Goal: Check status: Check status

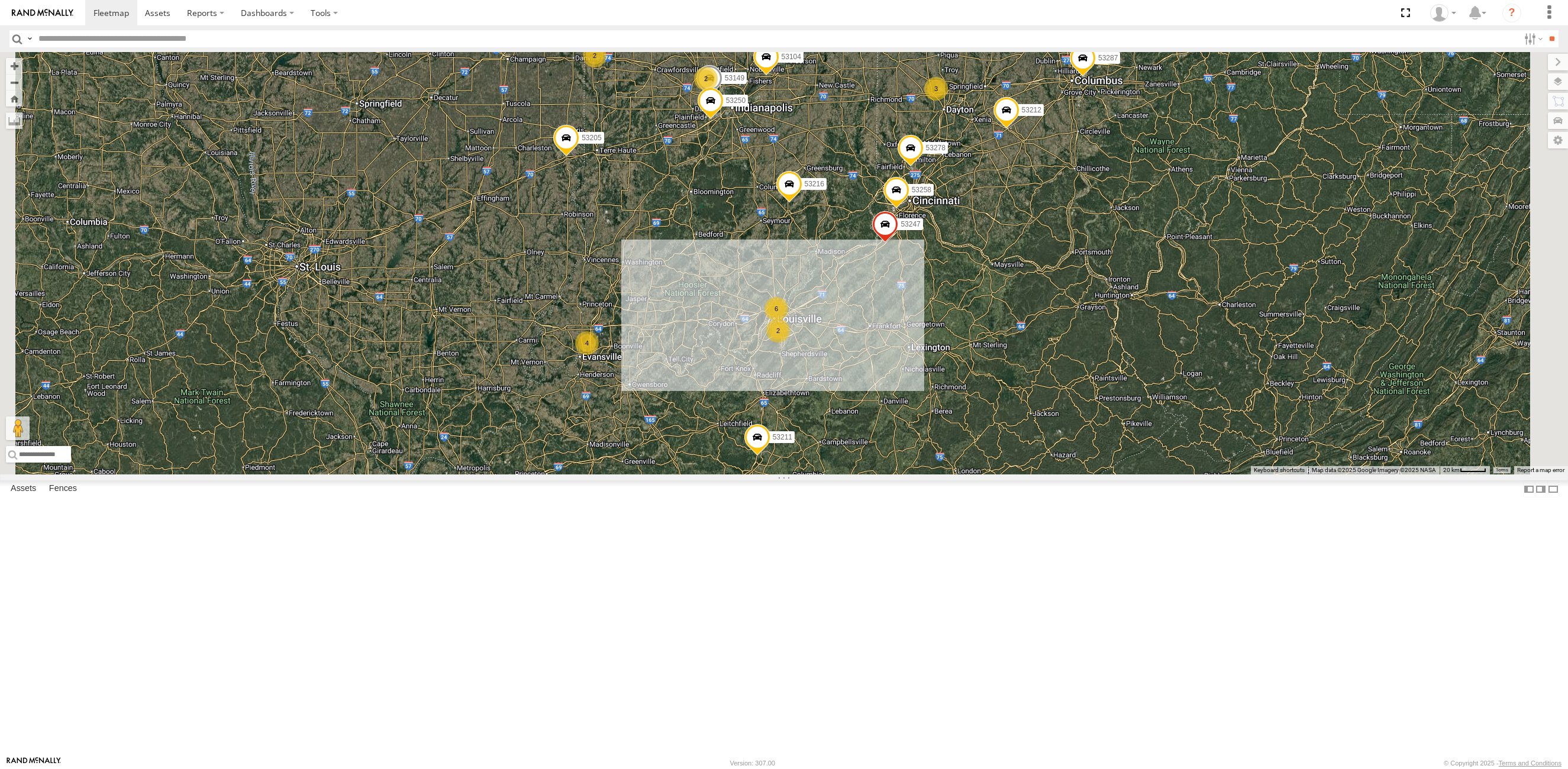
drag, startPoint x: 1090, startPoint y: 631, endPoint x: 1003, endPoint y: 419, distance: 229.2
click at [1003, 419] on div "53216 53275 53285 53287 53213 53239 53104 53212 53257 53270 53278 53286 53276 5…" at bounding box center [784, 263] width 1568 height 422
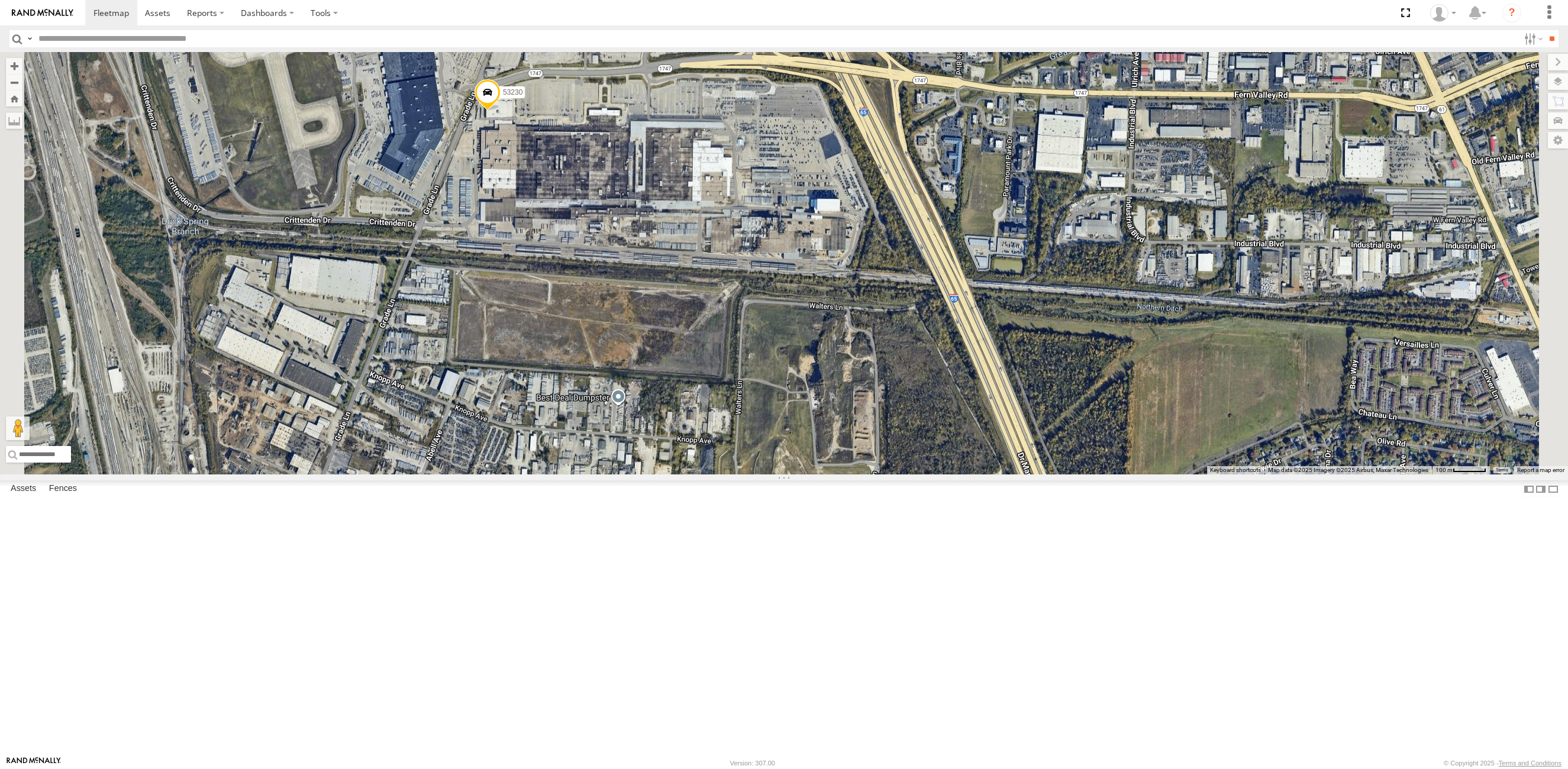
drag, startPoint x: 772, startPoint y: 270, endPoint x: 762, endPoint y: 312, distance: 43.2
click at [762, 312] on div "53216 53275 53285 53287 53213 53239 53104 53212 53257 53270 53278 53286 53276 5…" at bounding box center [784, 263] width 1568 height 422
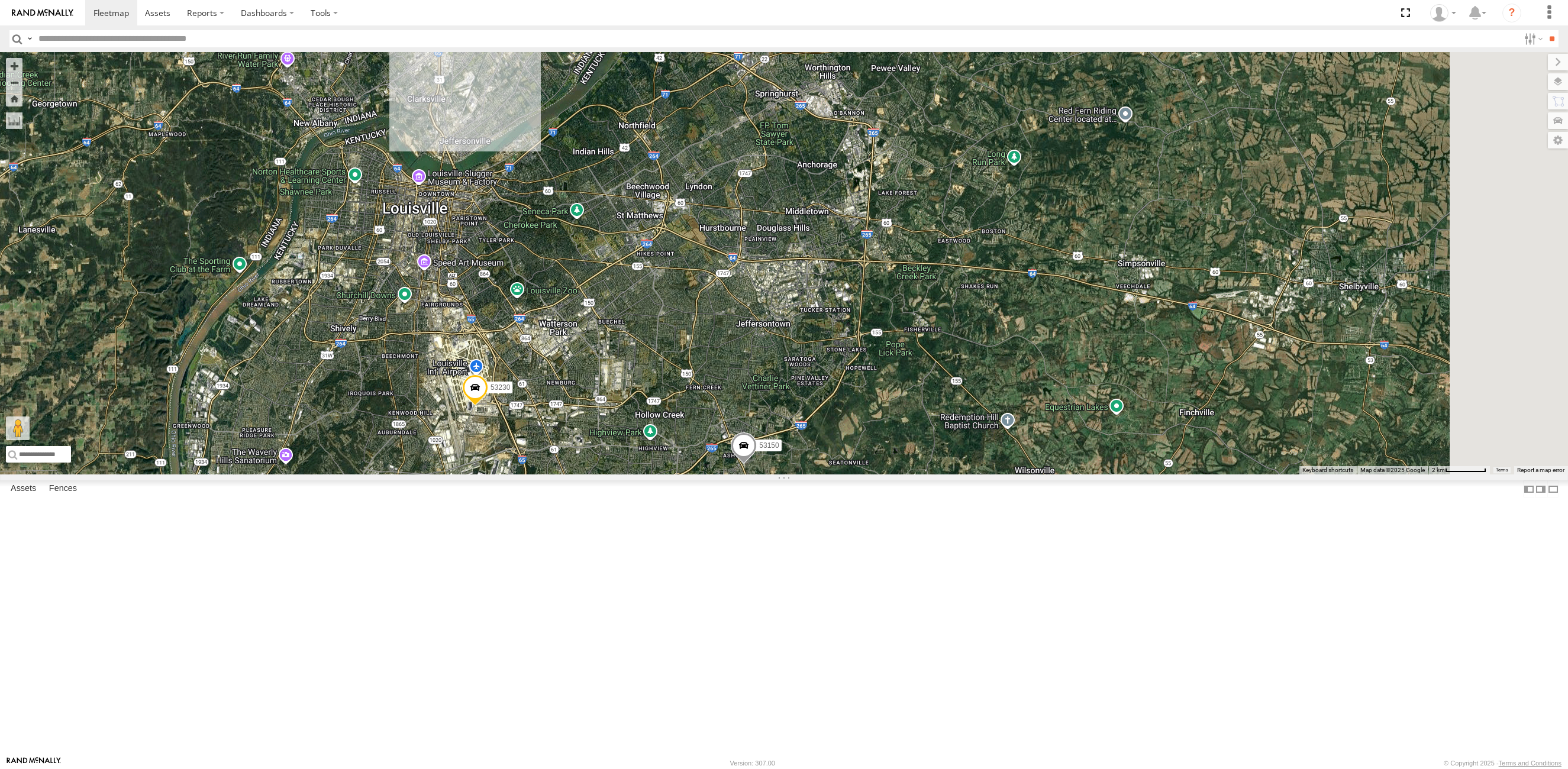
click at [801, 475] on div "53216 53275 53285 53287 53213 53239 53104 53212 53257 53270 53278 53286 53276 5…" at bounding box center [784, 263] width 1568 height 422
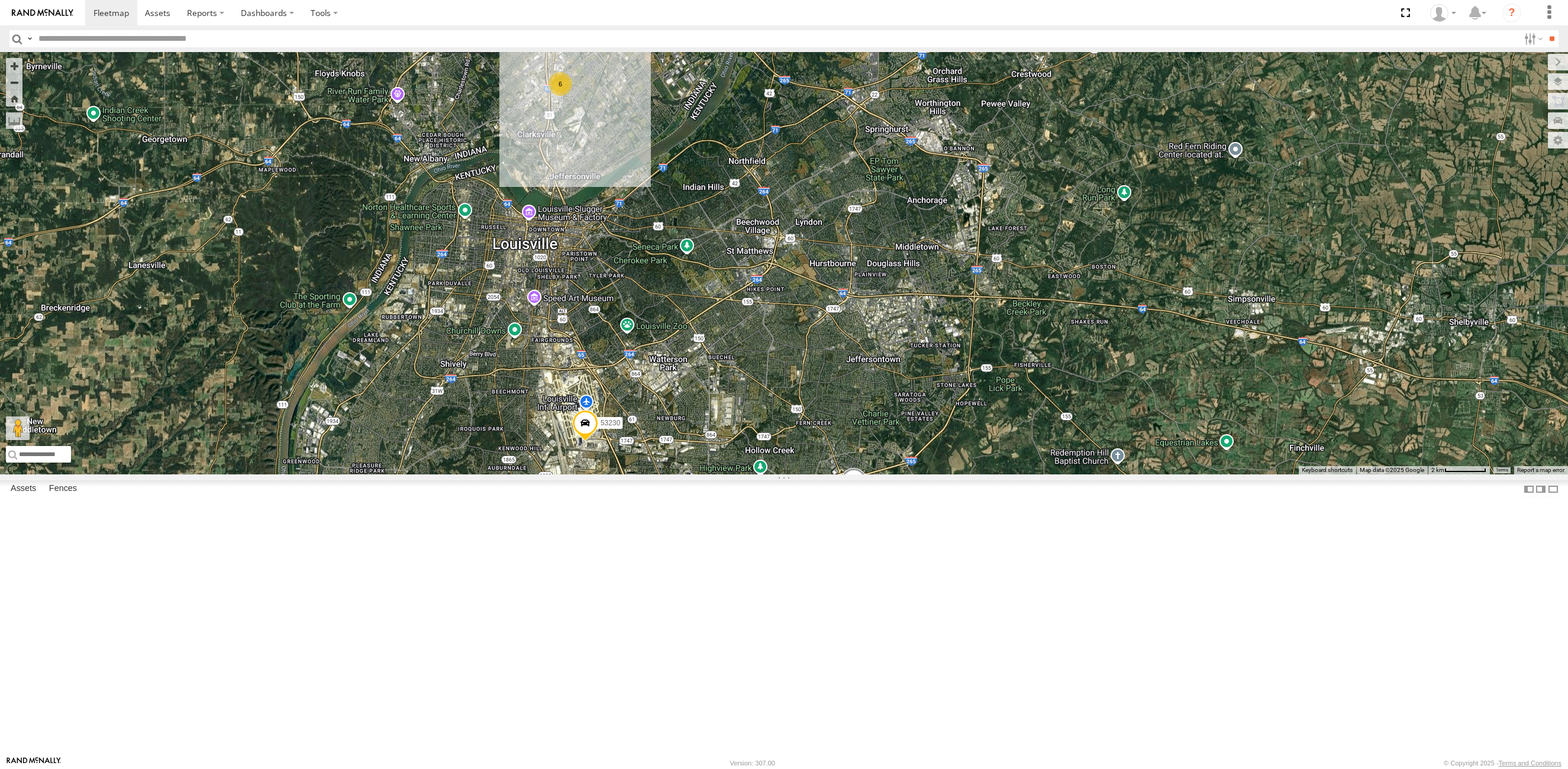
drag, startPoint x: 956, startPoint y: 590, endPoint x: 1100, endPoint y: 328, distance: 299.0
click at [837, 475] on div "53216 53275 53285 53287 53213 53239 53104 53212 53257 53270 53278 53286 53276 5…" at bounding box center [784, 263] width 1568 height 422
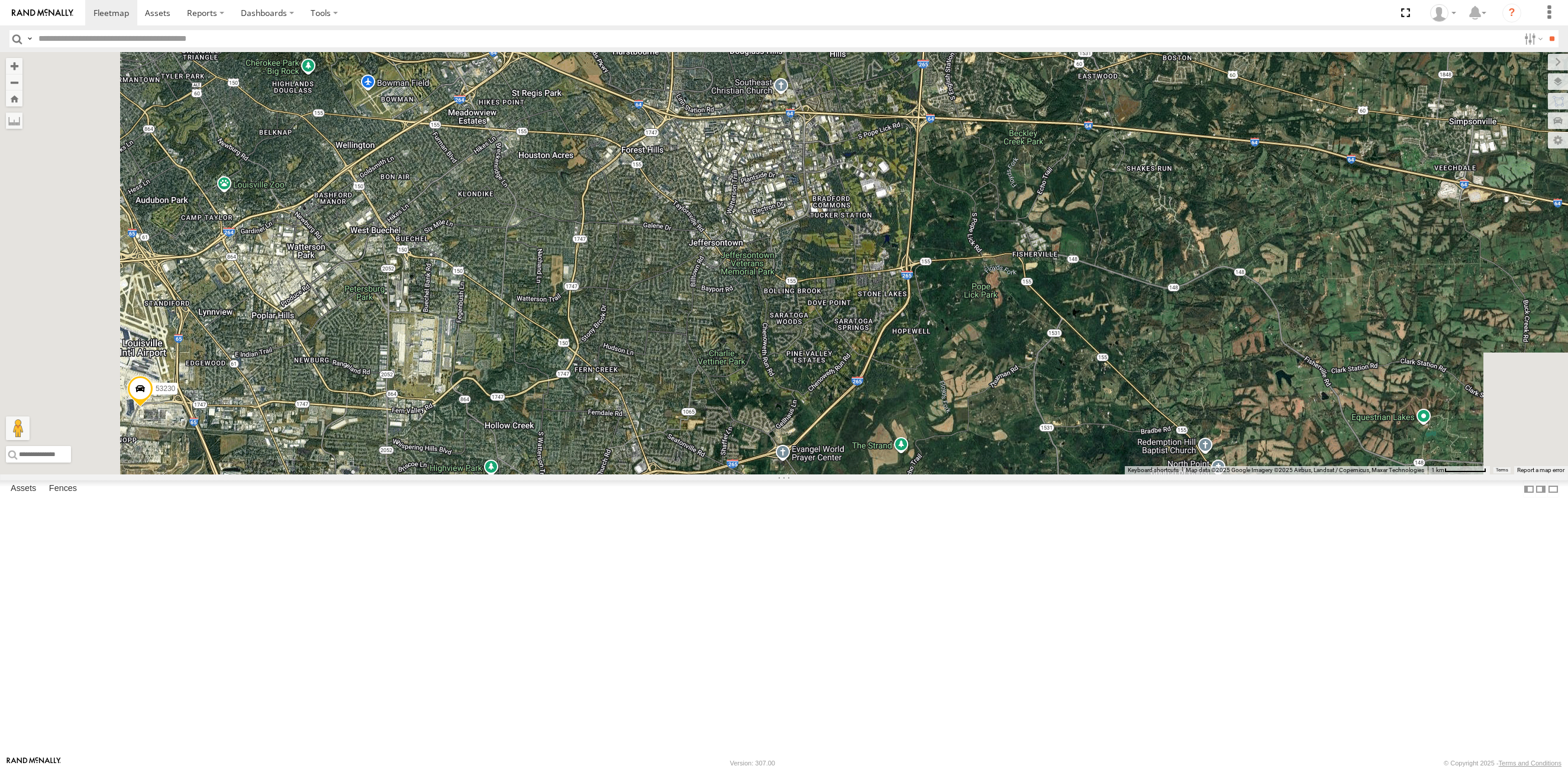
drag, startPoint x: 901, startPoint y: 469, endPoint x: 972, endPoint y: 184, distance: 293.7
click at [972, 184] on div "53216 53275 53285 53287 53213 53239 53104 53212 53257 53270 53278 53286 53276 5…" at bounding box center [784, 263] width 1568 height 422
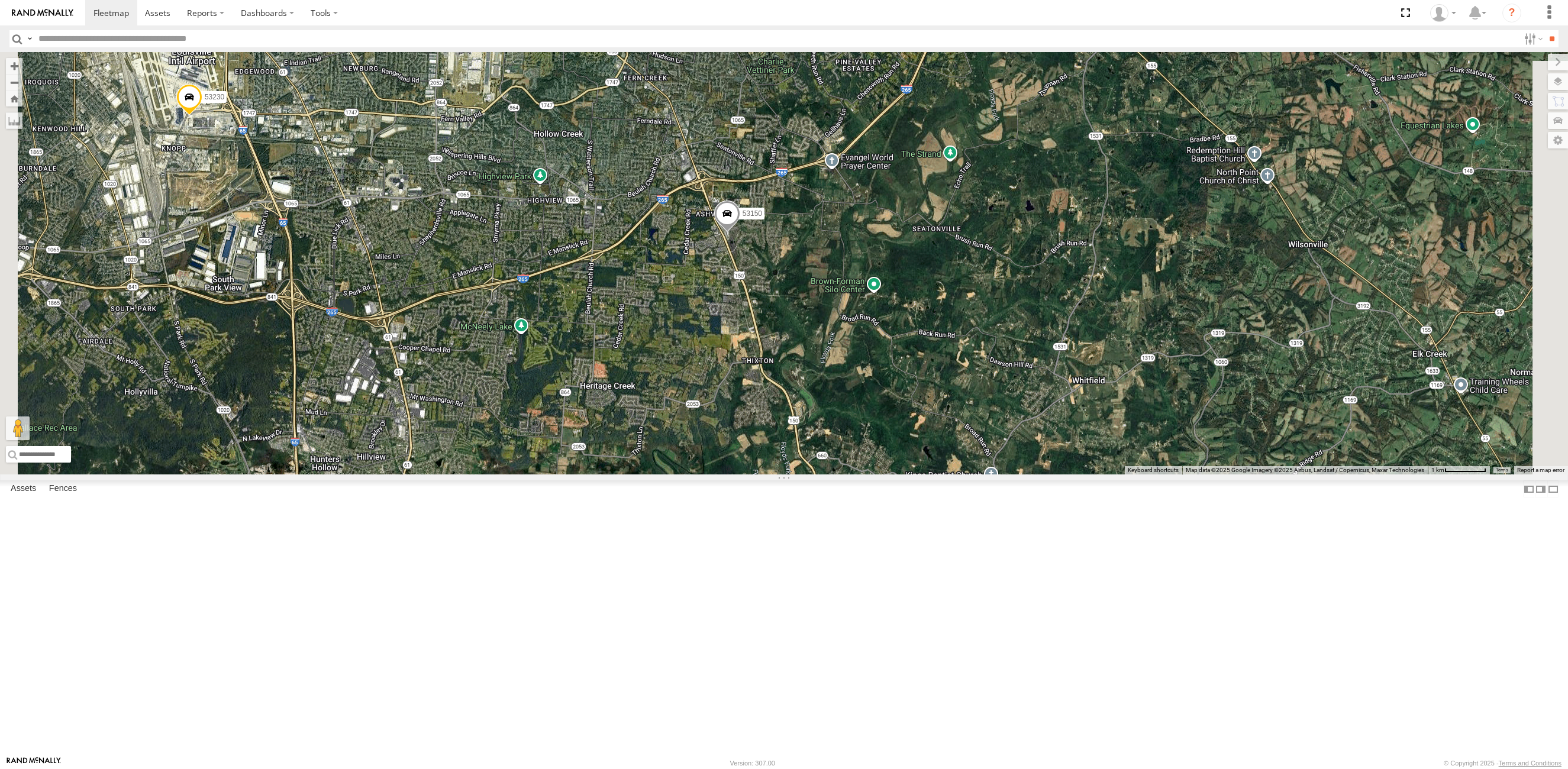
click at [968, 242] on div "53216 53275 53285 53287 53213 53239 53104 53212 53257 53270 53278 53286 53276 5…" at bounding box center [784, 263] width 1568 height 422
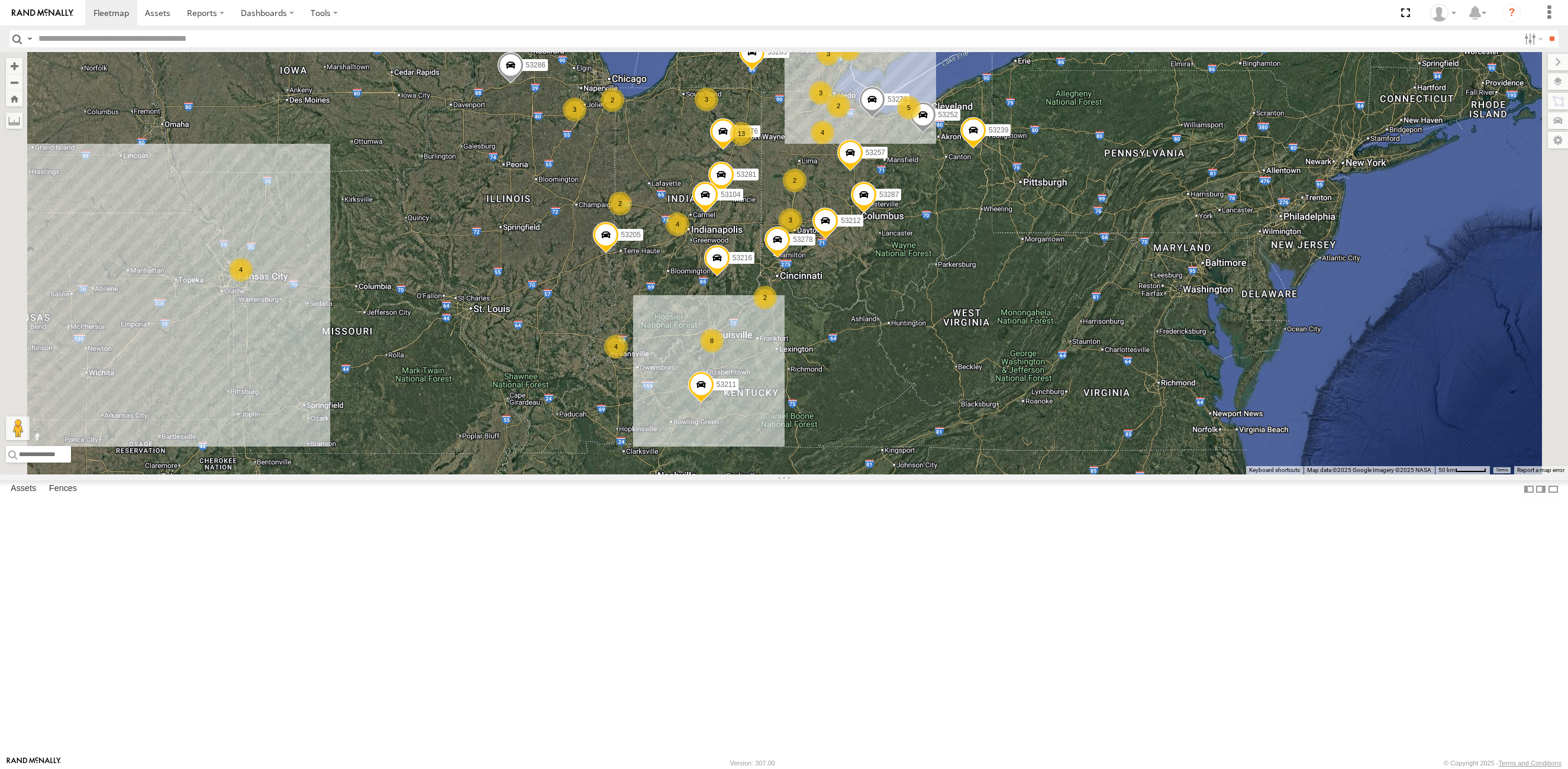
drag, startPoint x: 889, startPoint y: 401, endPoint x: 831, endPoint y: 442, distance: 71.0
click at [831, 442] on div "53216 53275 53285 53287 53213 53239 53212 53257 53278 53286 53211 53281 53205 3…" at bounding box center [784, 263] width 1568 height 422
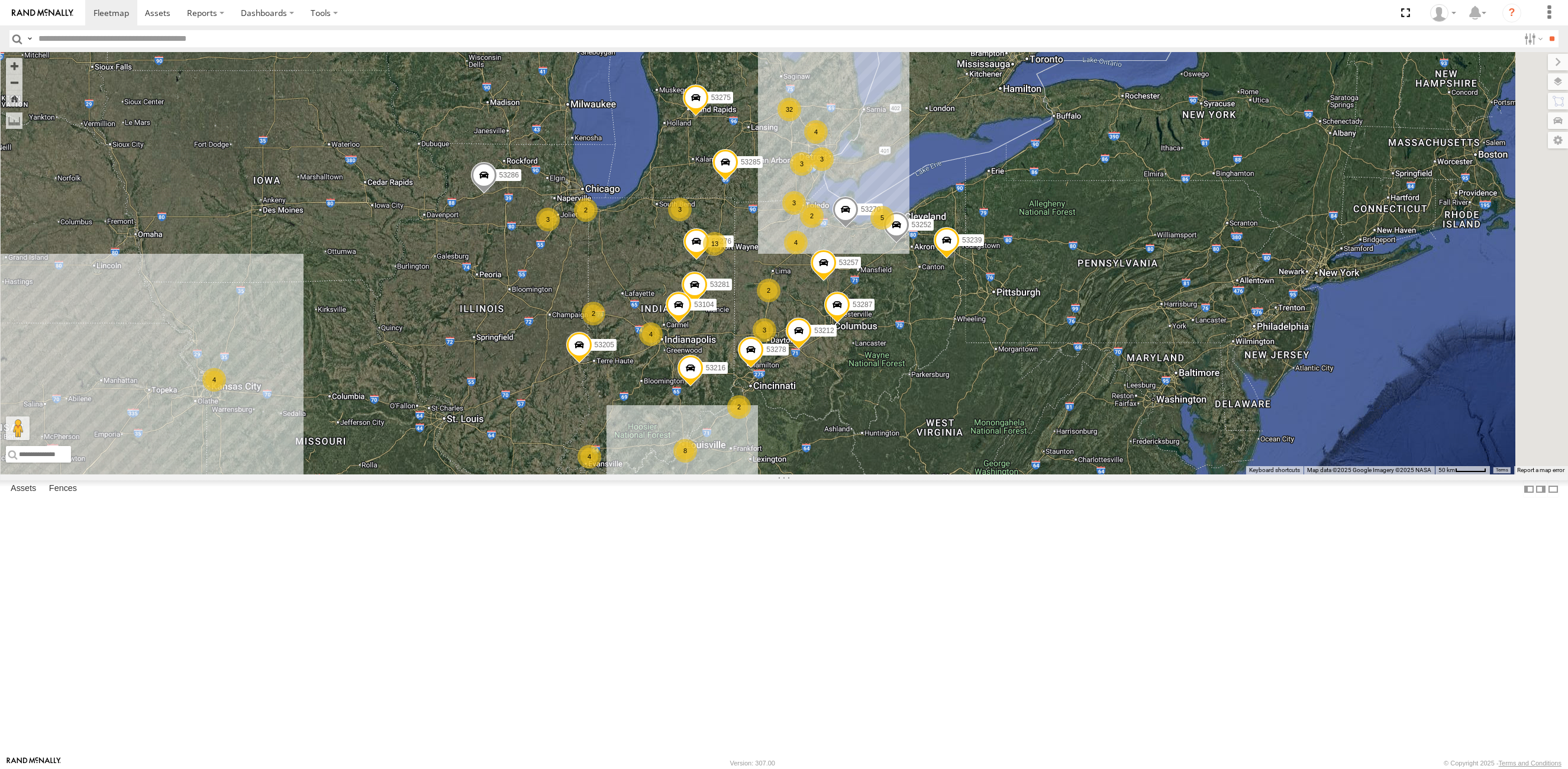
drag, startPoint x: 921, startPoint y: 247, endPoint x: 893, endPoint y: 361, distance: 117.4
click at [893, 361] on div "53216 53275 53285 53287 53213 53239 53212 53257 53278 53286 53211 53281 53205 5…" at bounding box center [784, 263] width 1568 height 422
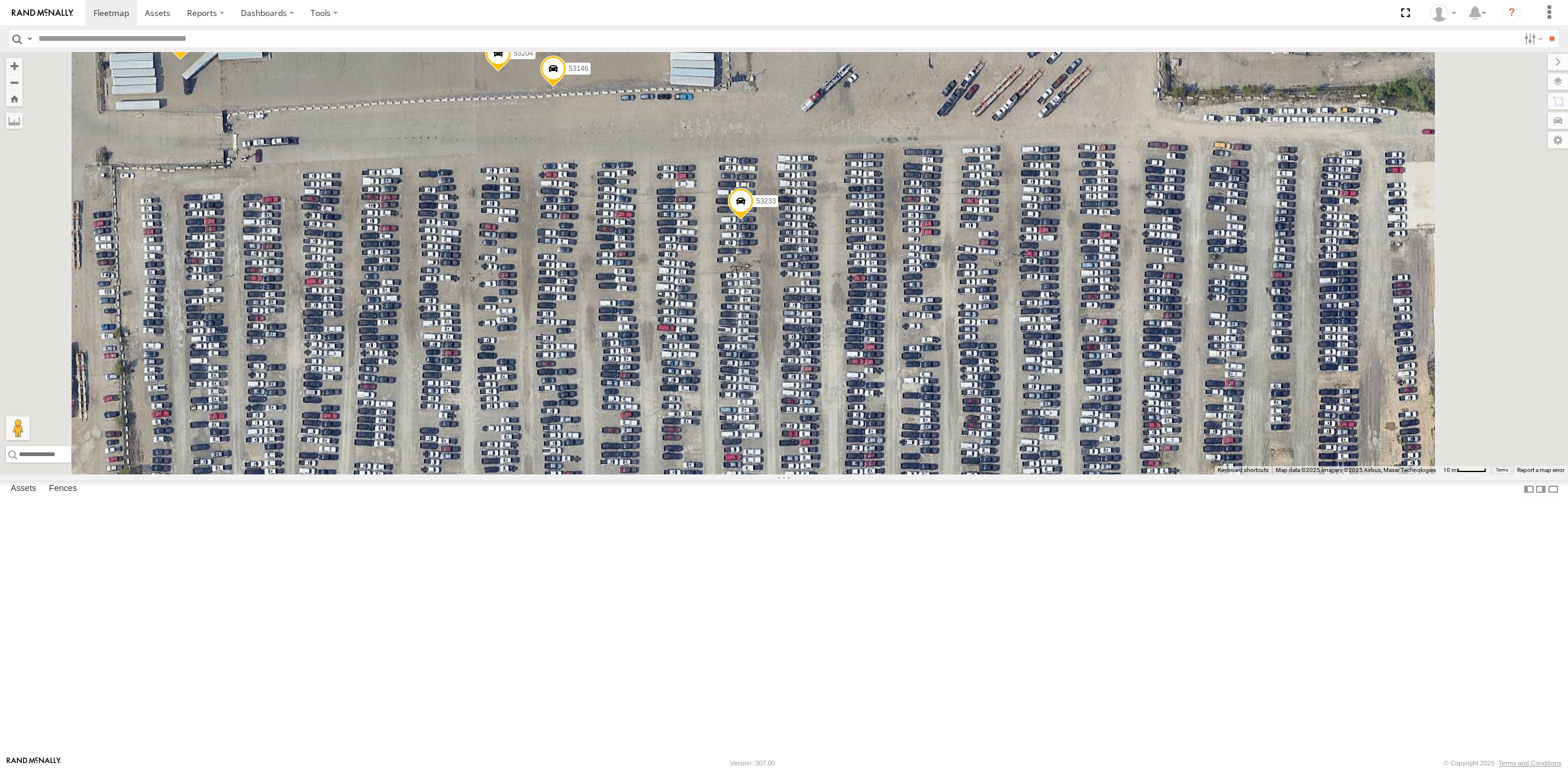
click at [792, 265] on div "53216 53275 53285 53287 53213 53239 53212 53257 53278 53286 53211 53281 53205 5…" at bounding box center [784, 263] width 1568 height 422
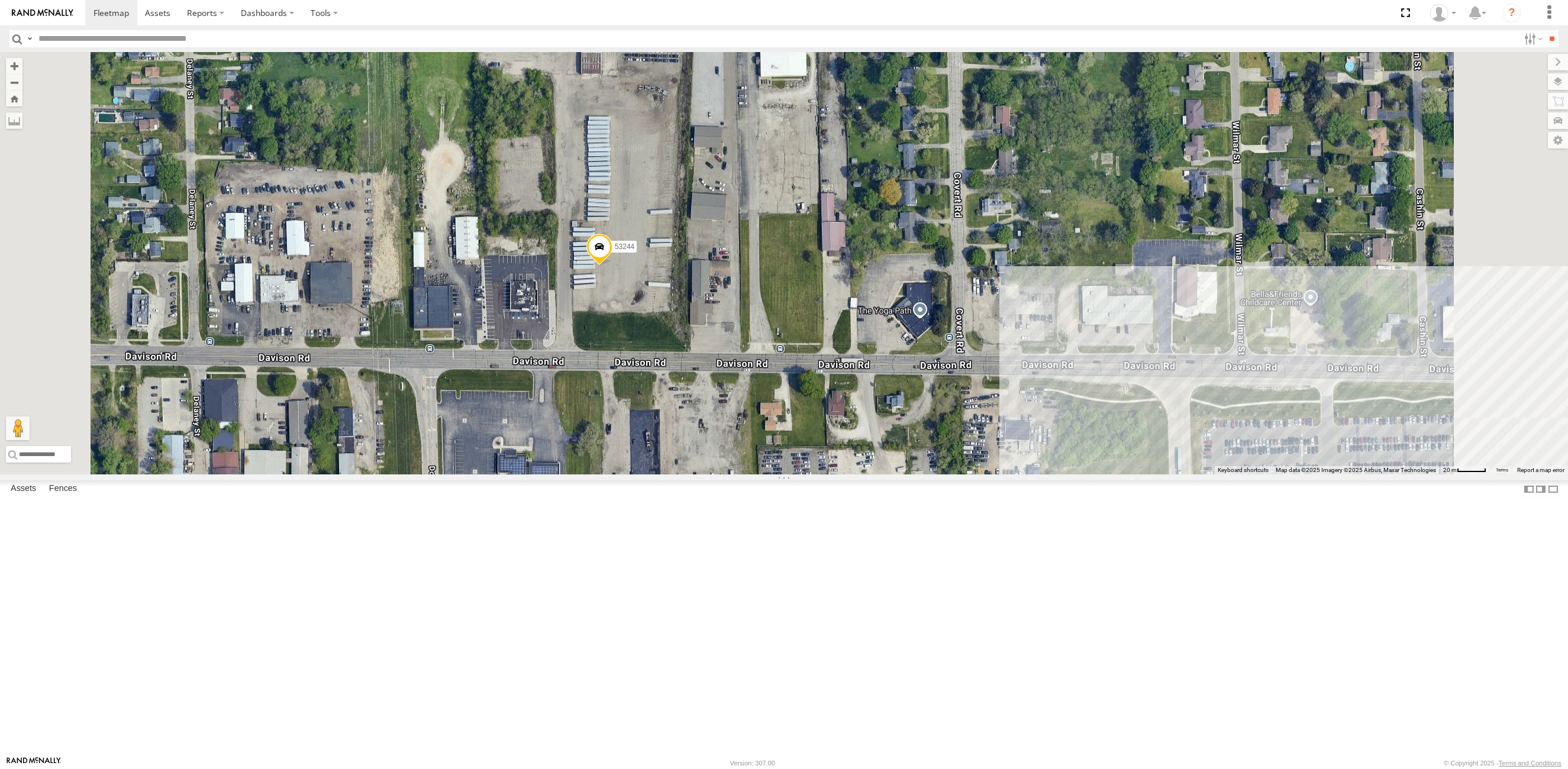
drag, startPoint x: 849, startPoint y: 381, endPoint x: 858, endPoint y: 447, distance: 66.6
click at [858, 447] on div "53216 53275 53285 53287 53213 53239 53104 53257 53270 53286 53276 53252 53211 5…" at bounding box center [784, 263] width 1568 height 422
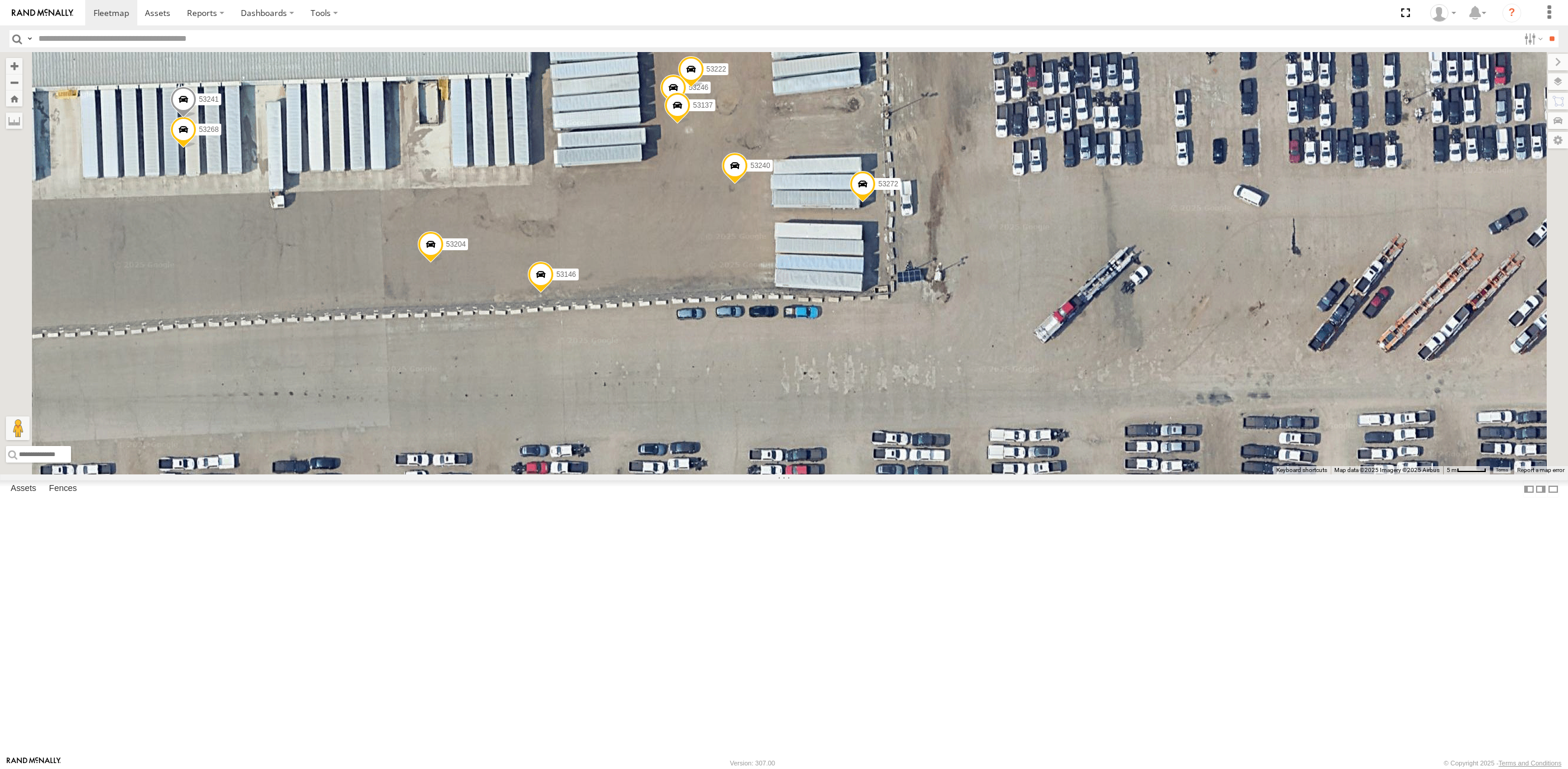
click at [866, 417] on div "53216 53275 53285 53287 53213 53239 53104 53257 53270 53286 53276 53252 53211 5…" at bounding box center [784, 263] width 1568 height 422
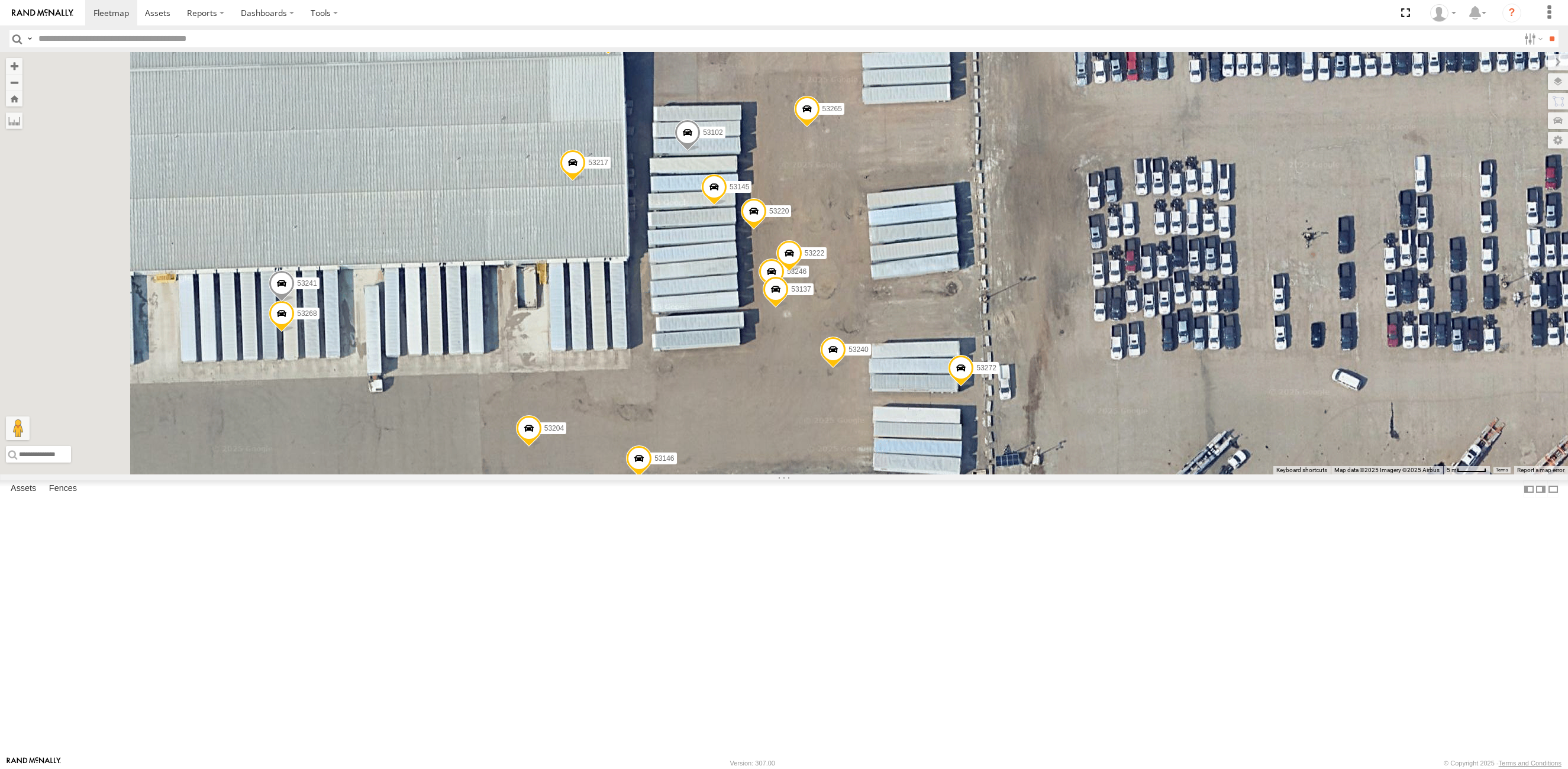
drag, startPoint x: 944, startPoint y: 449, endPoint x: 985, endPoint y: 345, distance: 111.8
click at [995, 475] on div "53216 53275 53285 53287 53213 53239 53104 53257 53270 53286 53276 53252 53211 5…" at bounding box center [784, 263] width 1568 height 422
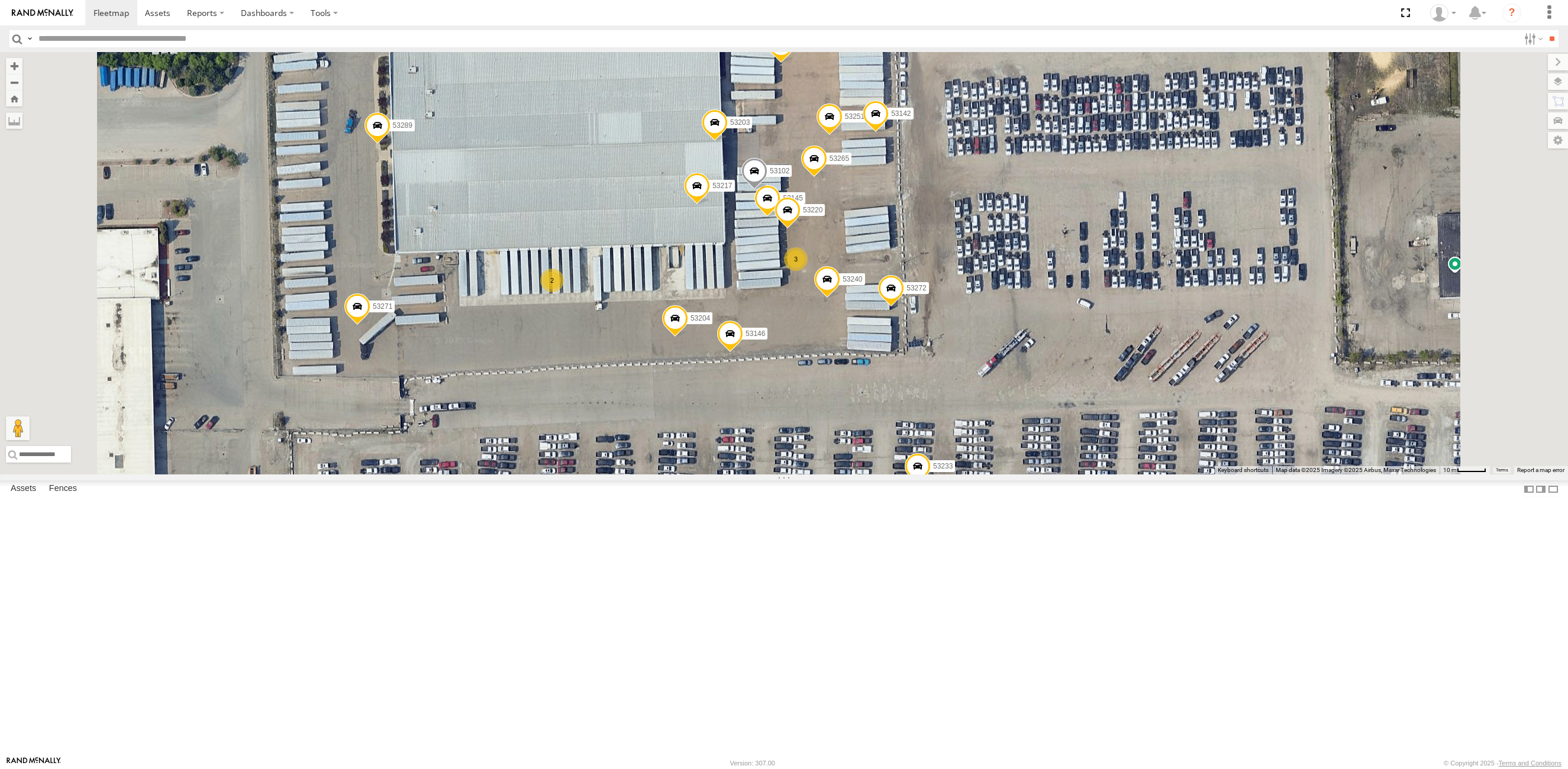
drag, startPoint x: 1035, startPoint y: 330, endPoint x: 1028, endPoint y: 368, distance: 38.6
click at [1028, 368] on div "53216 53275 53285 53287 53213 53239 53104 53257 53270 53286 53276 53252 53211 5…" at bounding box center [784, 263] width 1568 height 422
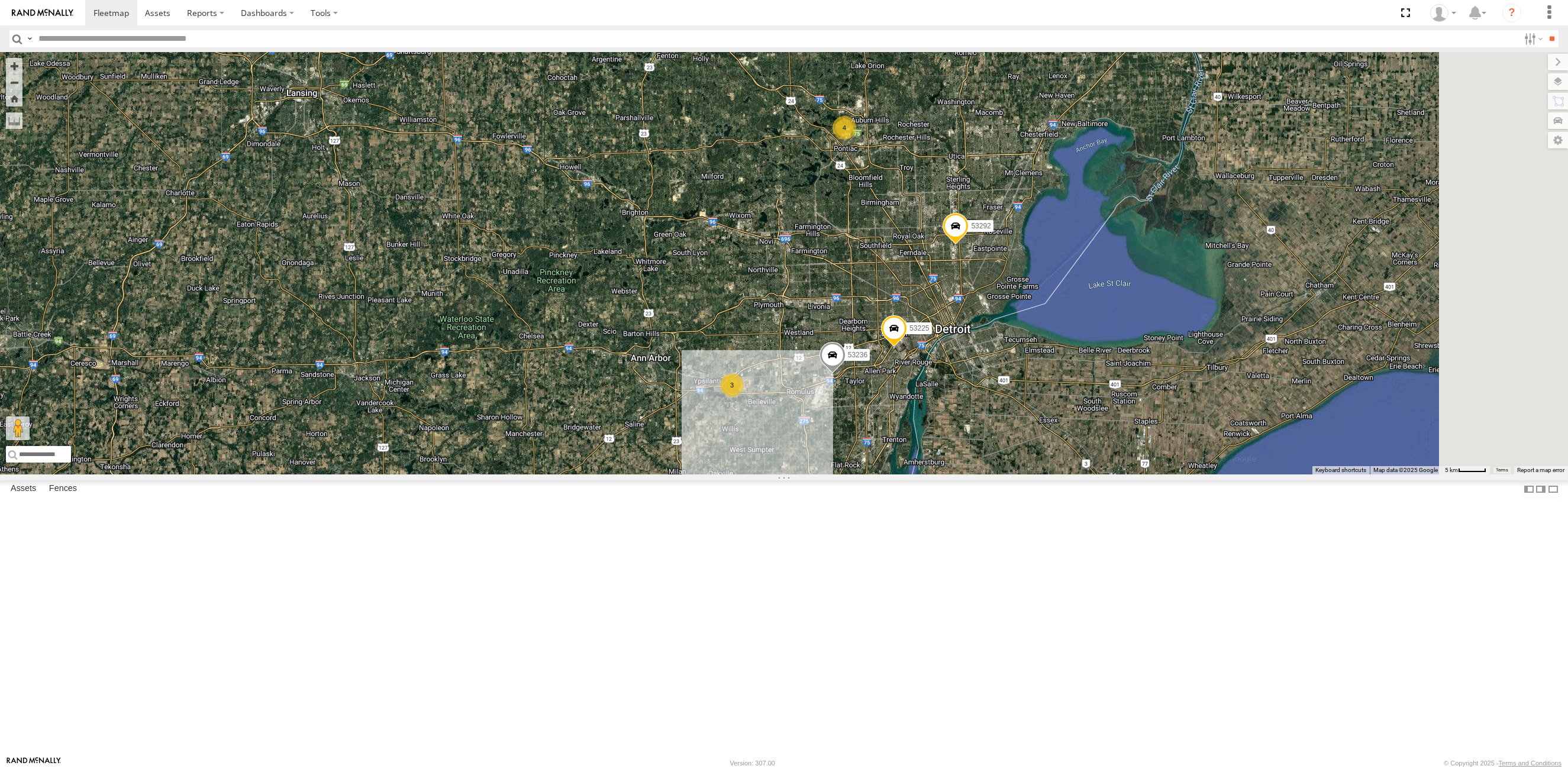
drag, startPoint x: 1032, startPoint y: 559, endPoint x: 912, endPoint y: 348, distance: 242.7
click at [912, 348] on div "53215 53243 53263 53147 53216 53242 53230 53149 53262 53247 53275 53285 53131 5…" at bounding box center [784, 263] width 1568 height 422
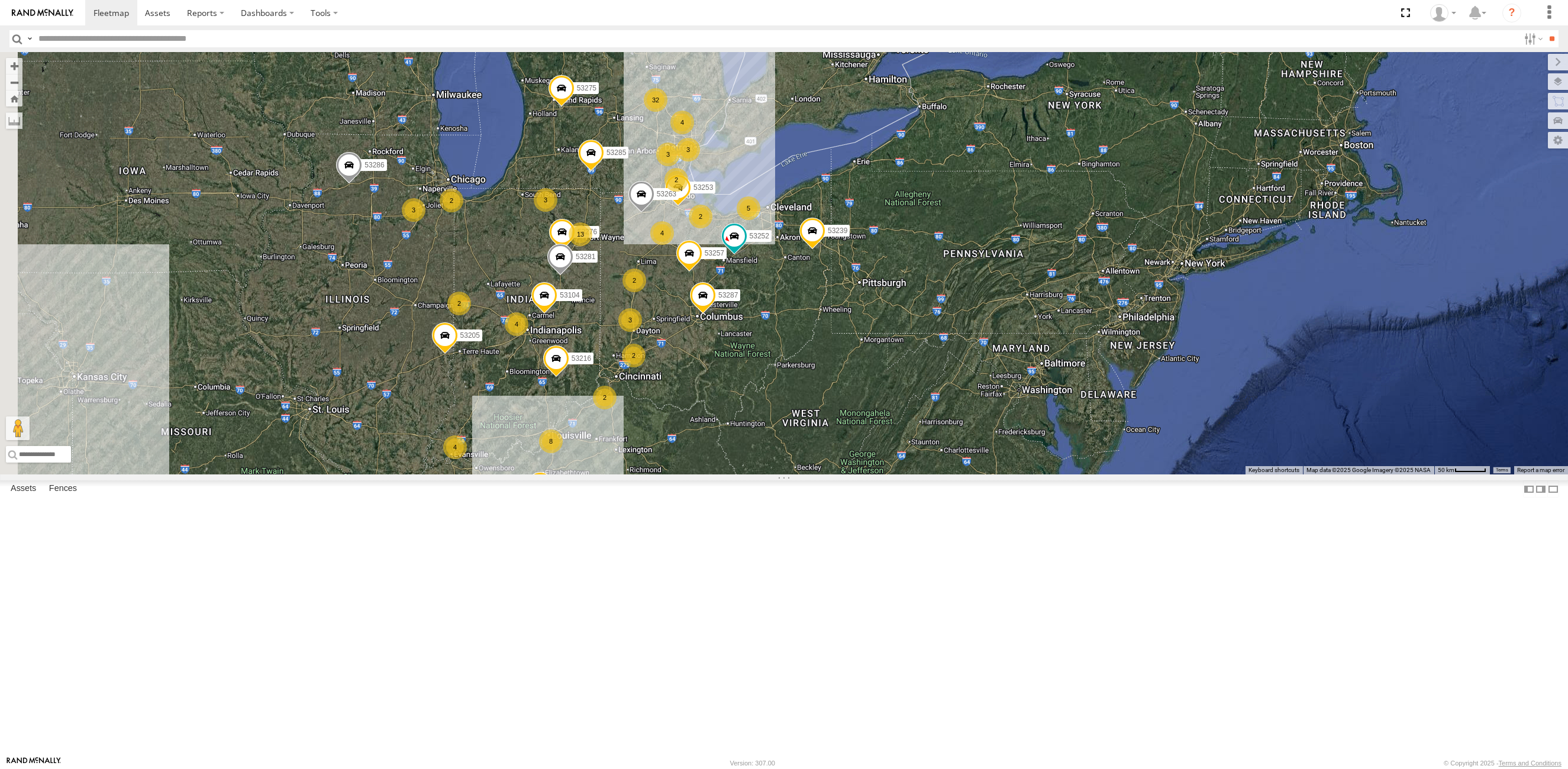
drag, startPoint x: 413, startPoint y: 571, endPoint x: 554, endPoint y: 549, distance: 142.7
click at [554, 475] on div "53275 53285 53253 53216 53287 53213 53239 53104 53257 53286 53276 53252 53211 5…" at bounding box center [784, 263] width 1568 height 422
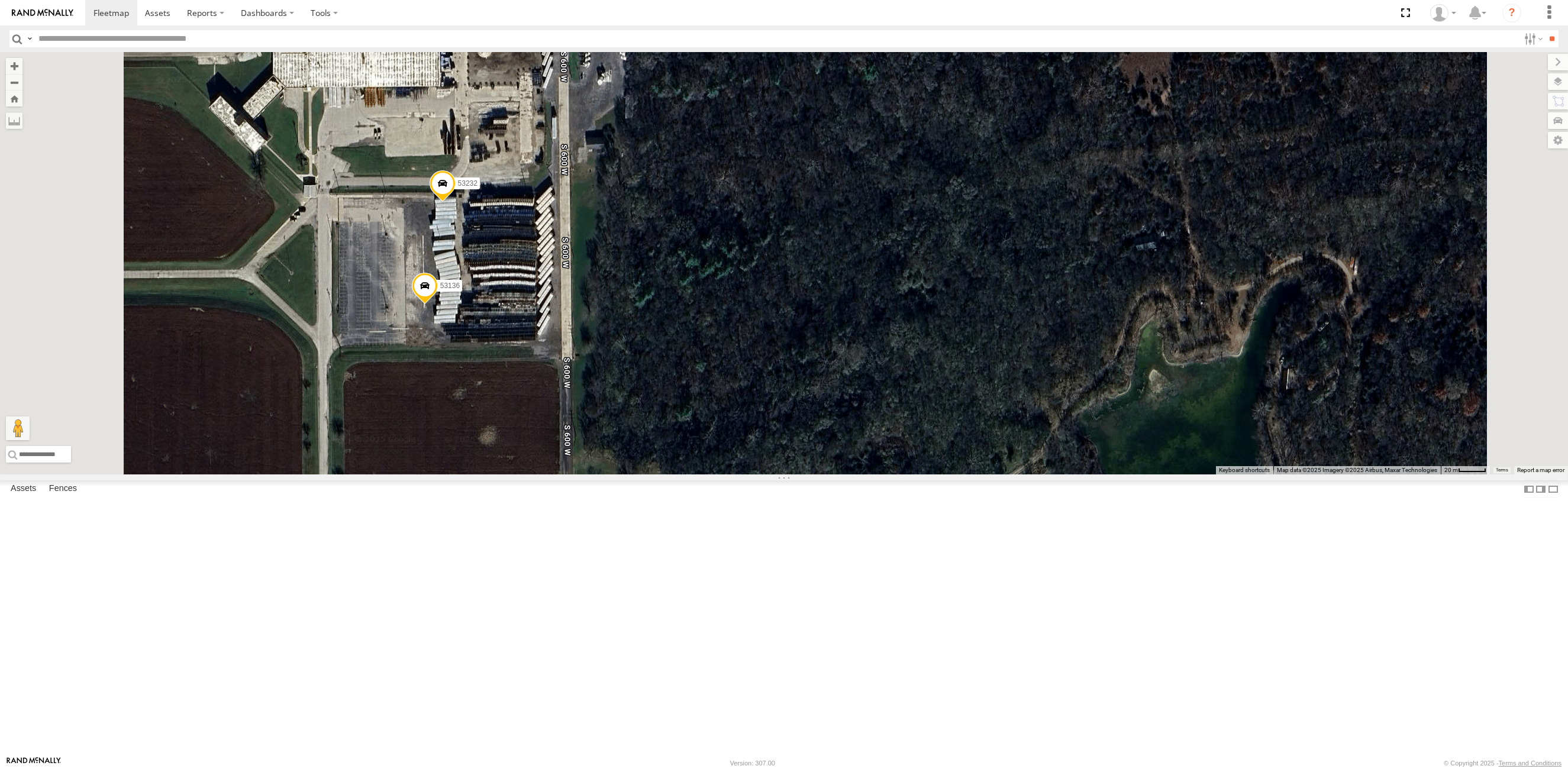
drag, startPoint x: 667, startPoint y: 337, endPoint x: 659, endPoint y: 385, distance: 48.7
click at [659, 385] on div "53275 53285 53253 53216 53287 53213 53239 53104 53257 53286 53276 53252 53211 5…" at bounding box center [784, 263] width 1568 height 422
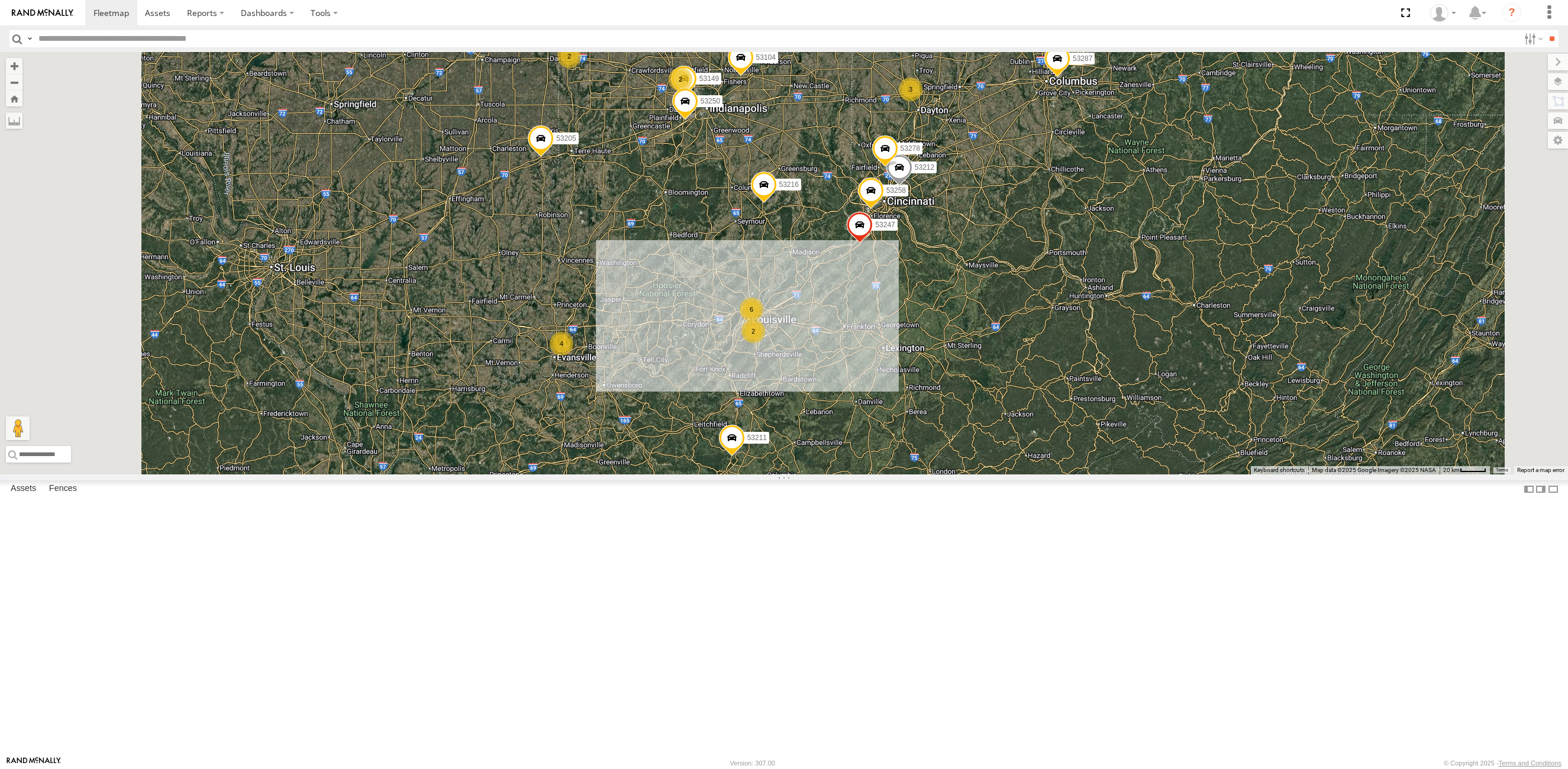
drag, startPoint x: 983, startPoint y: 657, endPoint x: 985, endPoint y: 450, distance: 207.0
click at [985, 450] on div "53263 53216 53275 53285 53287 53213 53239 53104 53257 53286 53253 53276 53252 5…" at bounding box center [784, 263] width 1568 height 422
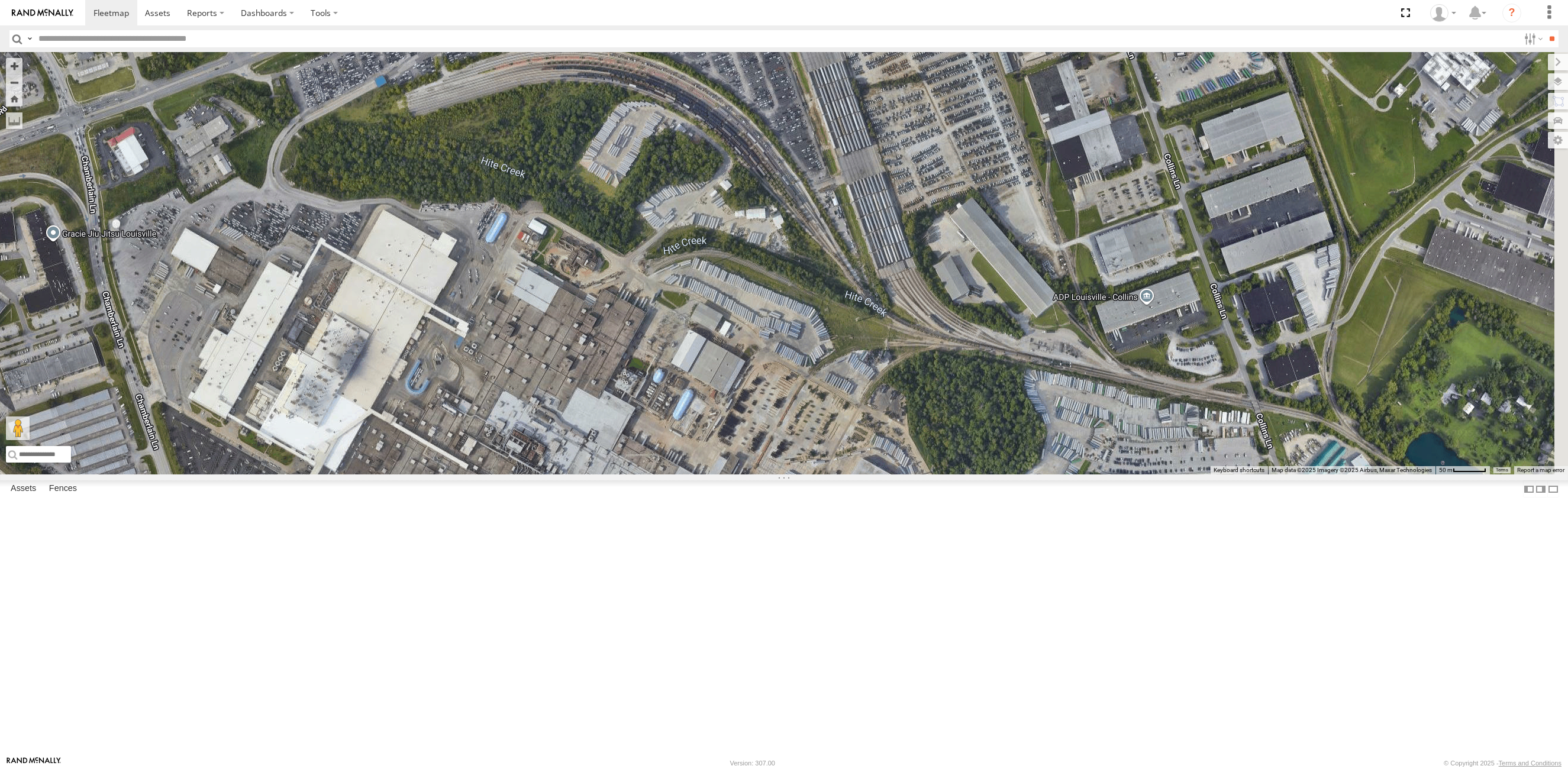
drag, startPoint x: 900, startPoint y: 388, endPoint x: 765, endPoint y: 364, distance: 137.1
click at [765, 364] on div "53263 53216 53275 53285 53287 53213 53239 53104 53257 53286 53253 53276 53252 5…" at bounding box center [784, 263] width 1568 height 422
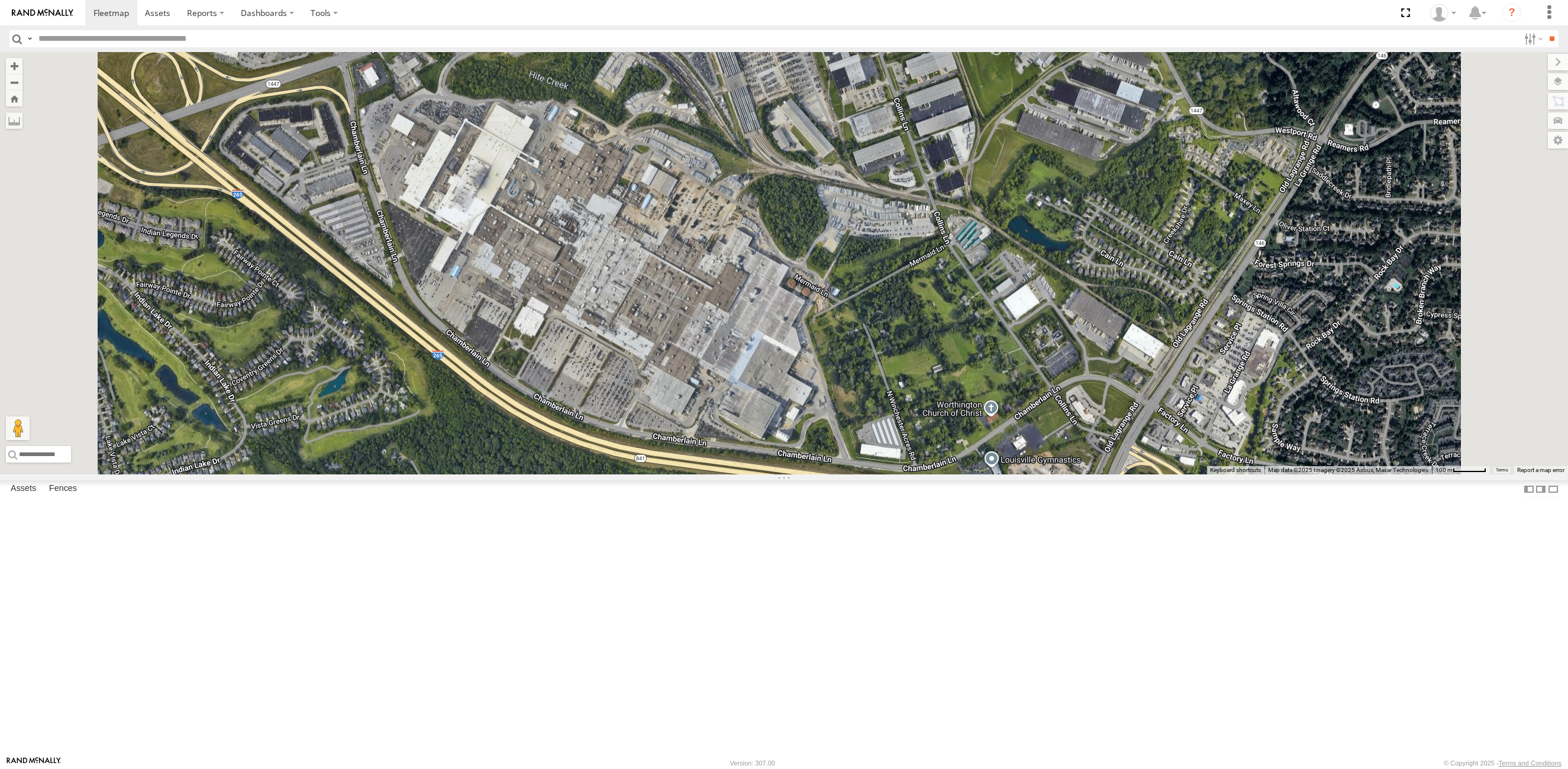
drag, startPoint x: 765, startPoint y: 424, endPoint x: 771, endPoint y: 355, distance: 69.3
click at [771, 355] on div "53263 53216 53275 53285 53287 53213 53239 53104 53257 53286 53253 53276 53252 5…" at bounding box center [784, 263] width 1568 height 422
